Goal: Information Seeking & Learning: Learn about a topic

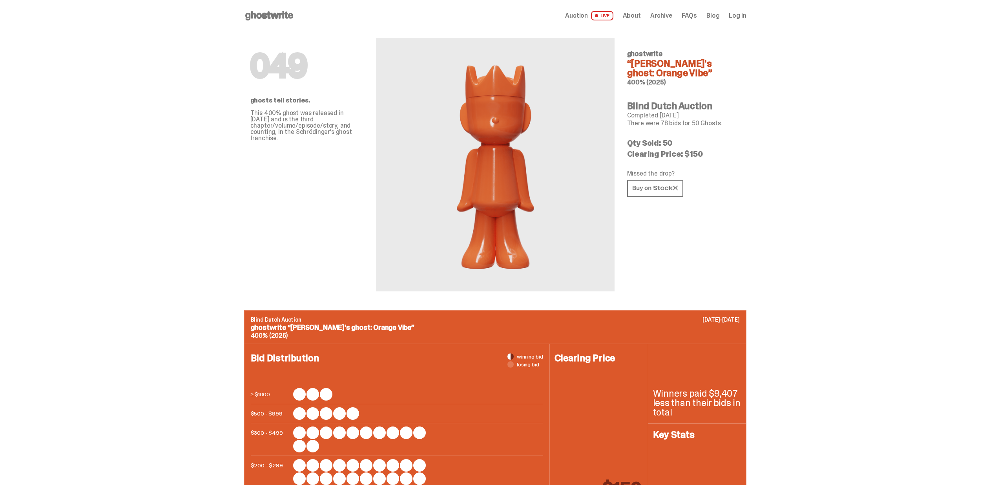
click at [666, 17] on span "Archive" at bounding box center [661, 16] width 22 height 6
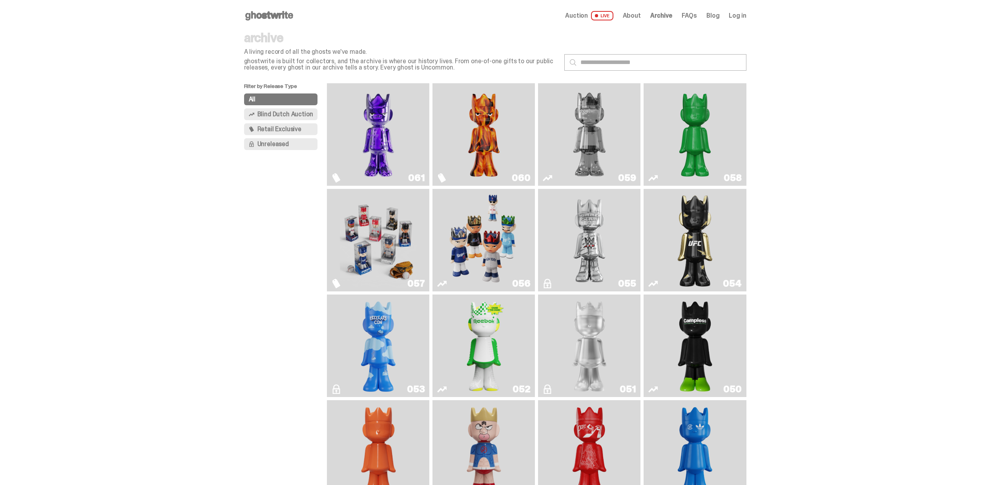
click at [407, 172] on img "Fantasy" at bounding box center [378, 134] width 77 height 96
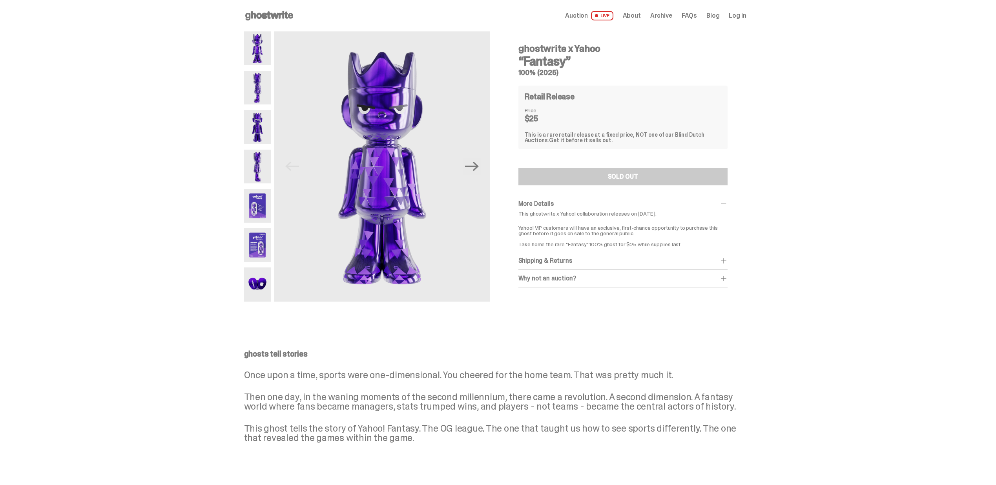
scroll to position [274, 0]
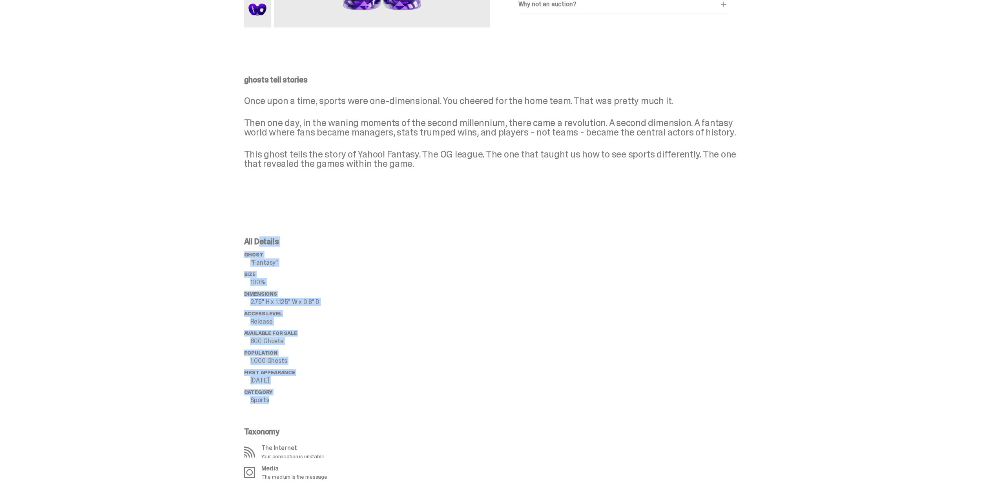
drag, startPoint x: 288, startPoint y: 403, endPoint x: 244, endPoint y: 235, distance: 174.1
click at [244, 235] on div "All Details ghost “Fantasy” Size 100% Dimensions 2.75" H x 1.125" W x 0.8" D Ac…" at bounding box center [495, 369] width 990 height 300
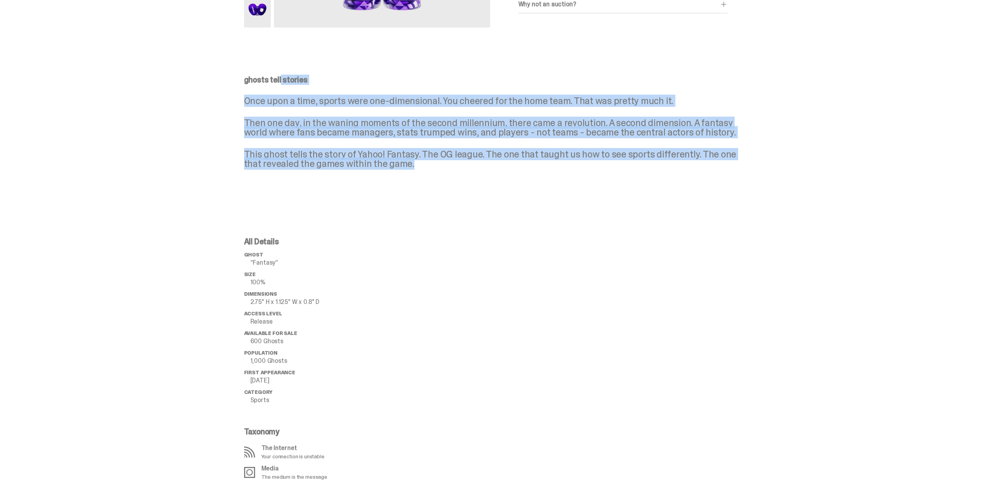
drag, startPoint x: 205, startPoint y: 81, endPoint x: 427, endPoint y: 188, distance: 246.5
click at [419, 194] on div "ghosts tell stories Once upon a time, sports were one-dimensional. You cheered …" at bounding box center [495, 128] width 990 height 143
click at [428, 188] on div "ghosts tell stories Once upon a time, sports were one-dimensional. You cheered …" at bounding box center [495, 128] width 990 height 143
drag, startPoint x: 427, startPoint y: 172, endPoint x: 146, endPoint y: 31, distance: 314.2
click at [146, 30] on div "ghostwrite x Yahoo “Fantasy” 100% (2025) Previous Next ghostwrite x Yahoo “Fant…" at bounding box center [495, 340] width 990 height 1166
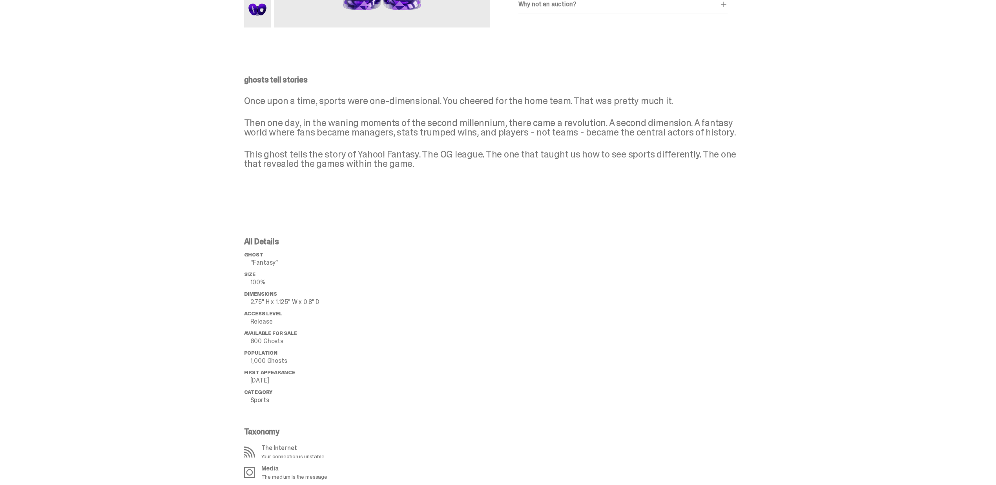
click at [167, 77] on div "ghosts tell stories Once upon a time, sports were one-dimensional. You cheered …" at bounding box center [495, 128] width 990 height 143
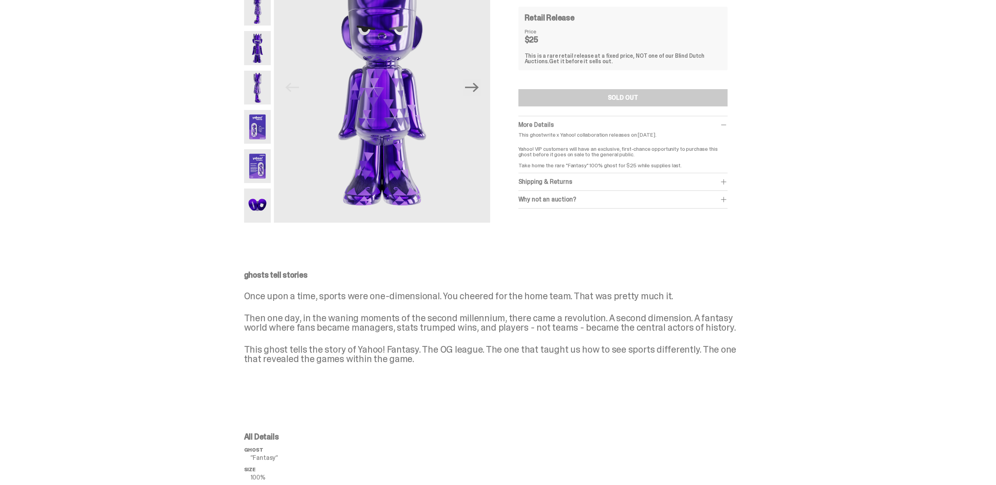
scroll to position [0, 0]
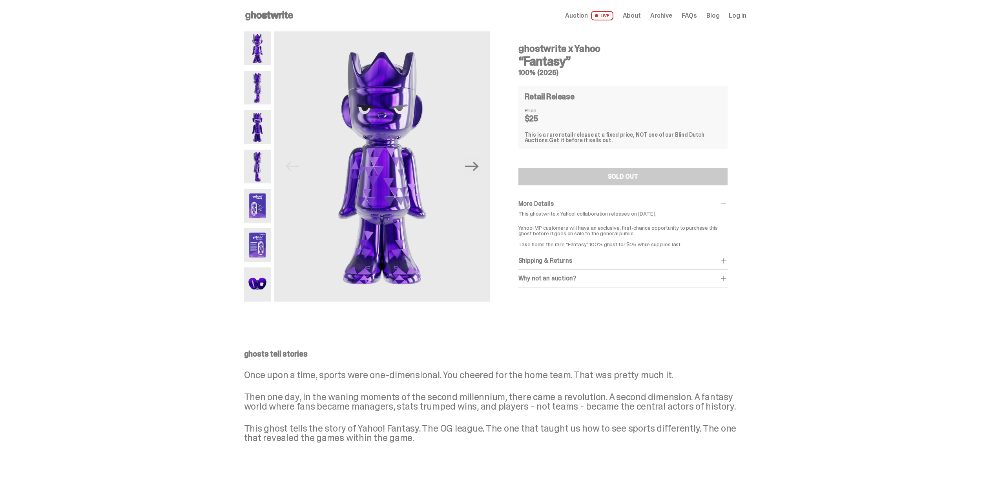
click at [527, 44] on h4 "ghostwrite x Yahoo" at bounding box center [623, 48] width 209 height 9
drag, startPoint x: 599, startPoint y: 49, endPoint x: 523, endPoint y: 49, distance: 75.4
click at [523, 49] on h4 "ghostwrite x Yahoo" at bounding box center [623, 48] width 209 height 9
copy h4 "ghostwrite x Yahoo"
click at [668, 14] on span "Archive" at bounding box center [661, 16] width 22 height 6
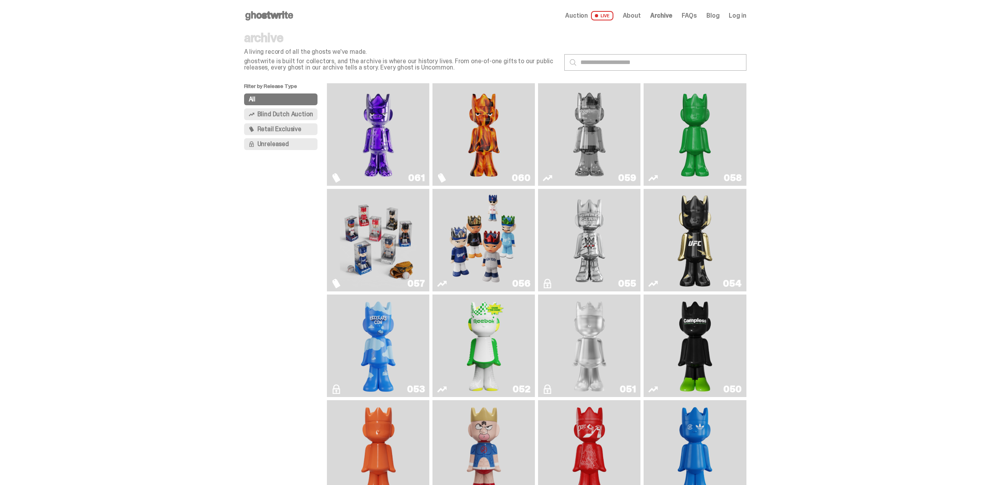
click at [389, 252] on img "Game Face (2025)" at bounding box center [378, 240] width 77 height 96
click at [492, 153] on img "Always On Fire" at bounding box center [484, 134] width 77 height 96
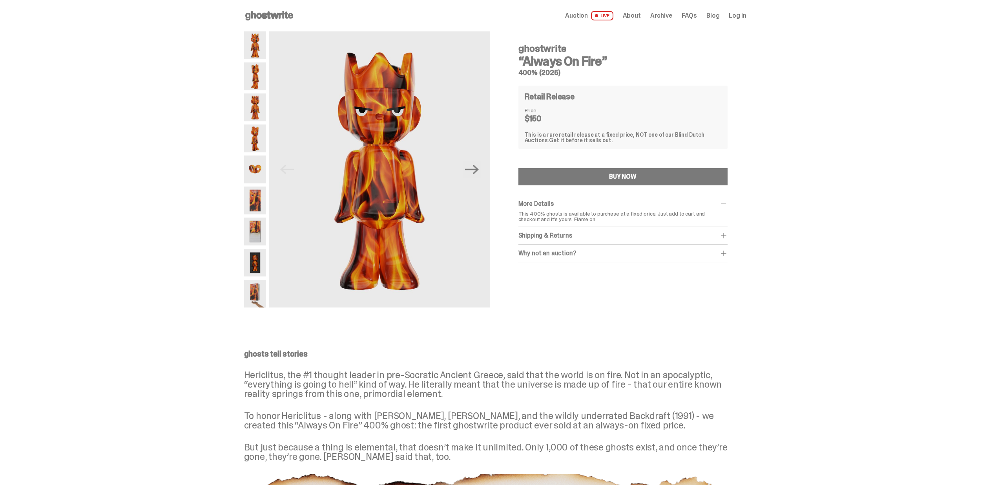
click at [624, 129] on div "Retail Release Price $150 This is a rare retail release at a fixed price, NOT o…" at bounding box center [623, 118] width 209 height 64
drag, startPoint x: 612, startPoint y: 142, endPoint x: 596, endPoint y: 110, distance: 36.3
click at [596, 110] on div "Retail Release Price $150 This is a rare retail release at a fixed price, NOT o…" at bounding box center [623, 118] width 209 height 64
click at [596, 110] on div "Price $150" at bounding box center [623, 115] width 197 height 15
click at [588, 13] on span "Auction" at bounding box center [576, 16] width 23 height 6
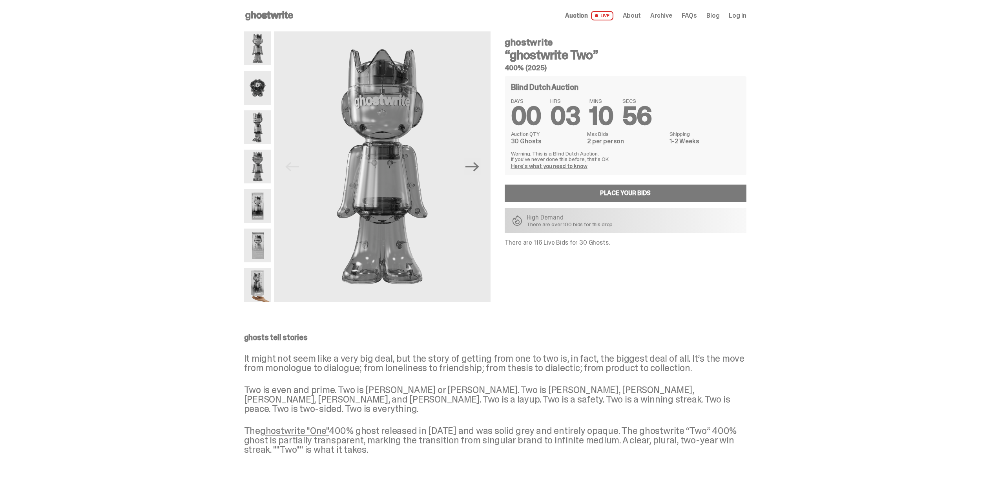
click at [651, 306] on div "Previous Next ghostwrite “ghostwrite Two” 400% (2025) Blind Dutch Auction DAYS …" at bounding box center [495, 174] width 502 height 286
drag, startPoint x: 650, startPoint y: 310, endPoint x: 644, endPoint y: 296, distance: 15.1
click at [647, 303] on div "Previous Next ghostwrite “ghostwrite Two” 400% (2025) Blind Dutch Auction DAYS …" at bounding box center [495, 174] width 502 height 286
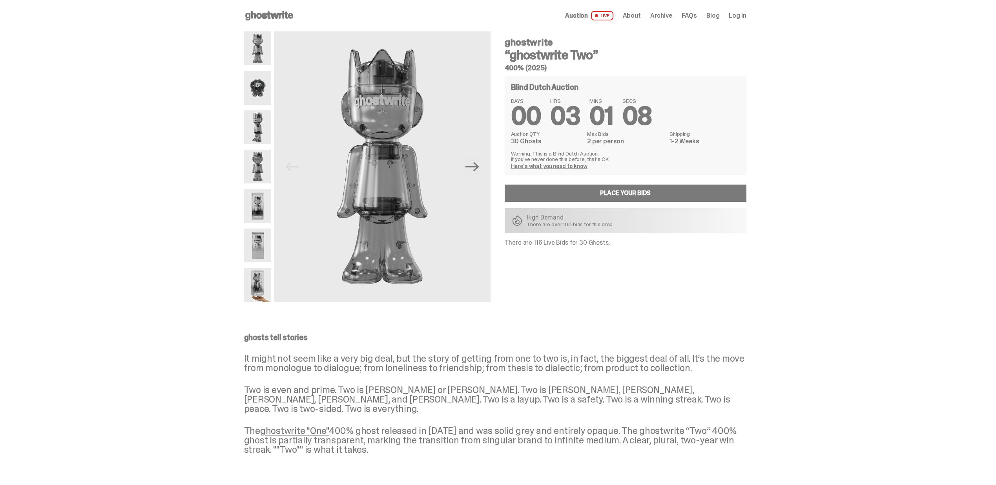
click at [636, 336] on p "ghosts tell stories" at bounding box center [495, 337] width 502 height 8
